Goal: Task Accomplishment & Management: Manage account settings

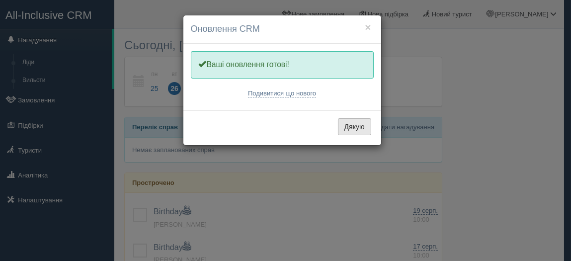
click at [357, 125] on button "Дякую" at bounding box center [354, 126] width 33 height 17
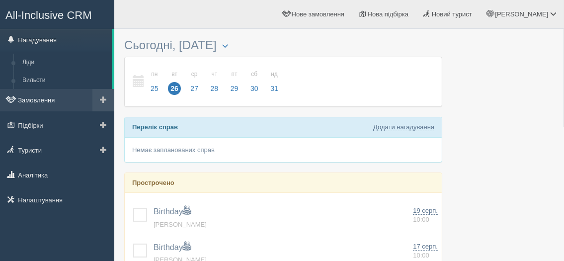
click at [49, 99] on link "Замовлення" at bounding box center [57, 100] width 114 height 22
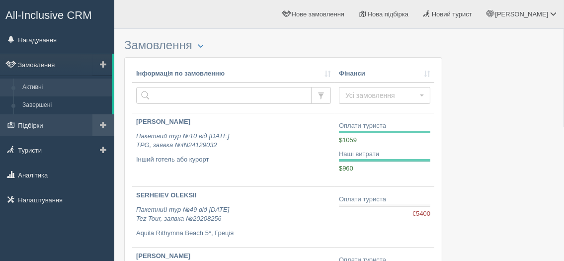
click at [58, 130] on link "Підбірки" at bounding box center [57, 125] width 114 height 22
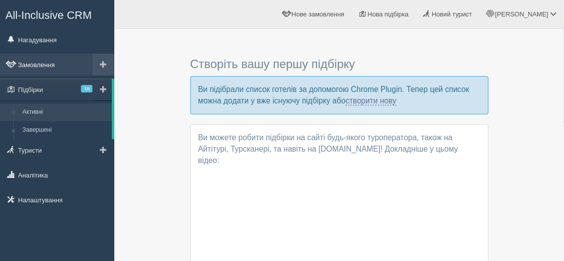
click at [53, 61] on link "Замовлення" at bounding box center [57, 65] width 114 height 22
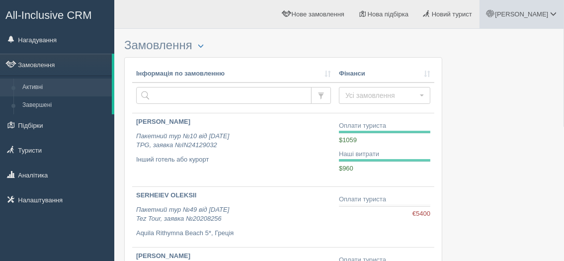
click at [543, 13] on span "[PERSON_NAME]" at bounding box center [521, 13] width 53 height 7
click at [493, 128] on link "Вихід" at bounding box center [509, 128] width 108 height 21
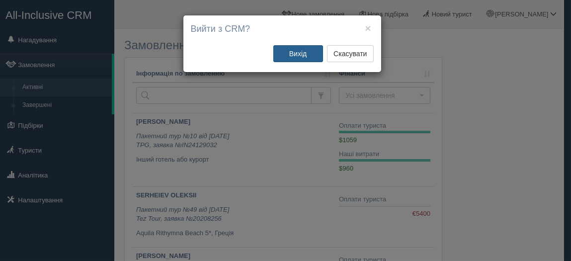
click at [296, 49] on button "Вихід" at bounding box center [298, 53] width 50 height 17
